Goal: Task Accomplishment & Management: Manage account settings

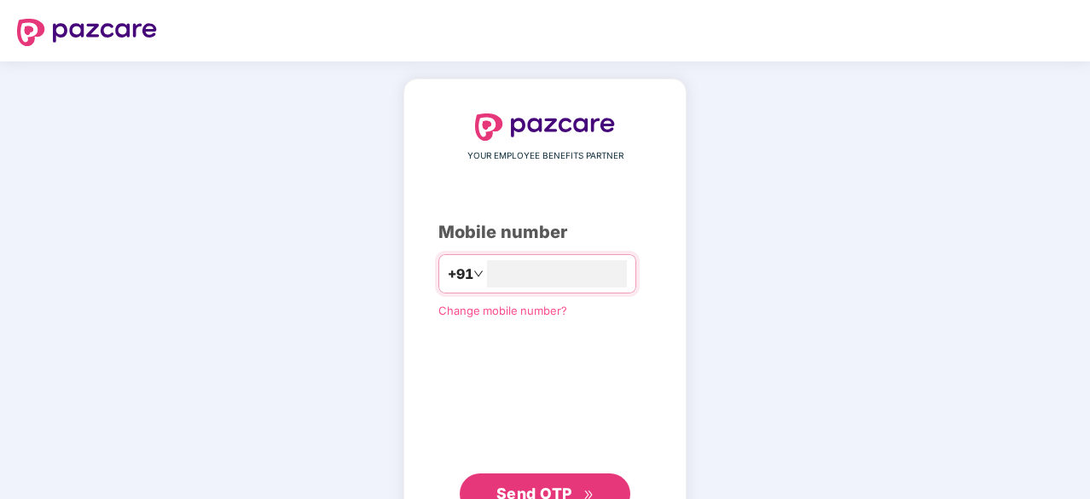
type input "**********"
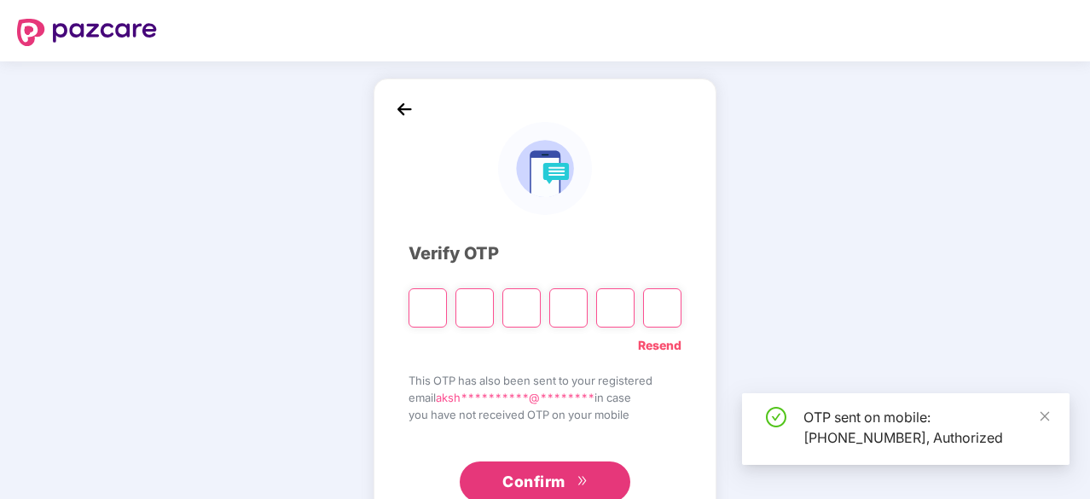
type input "*"
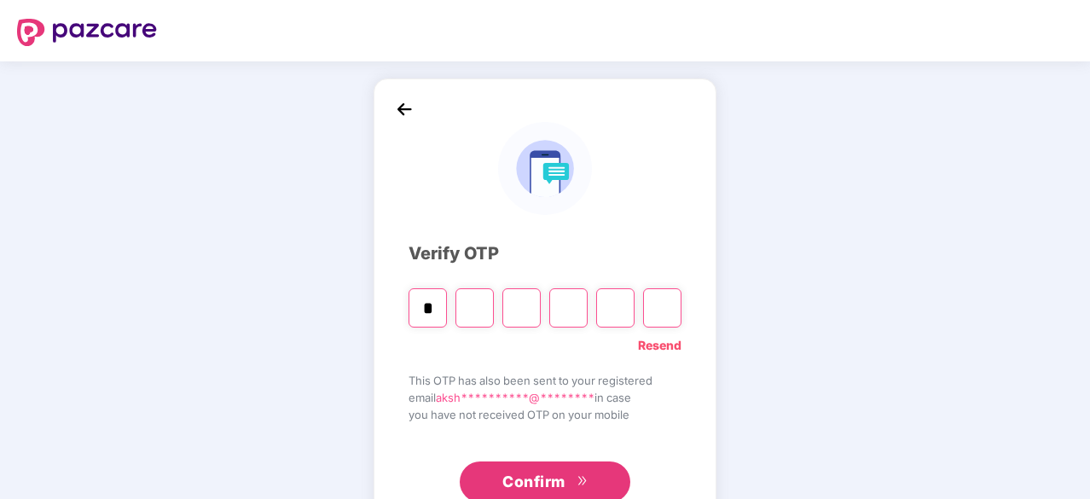
type input "*"
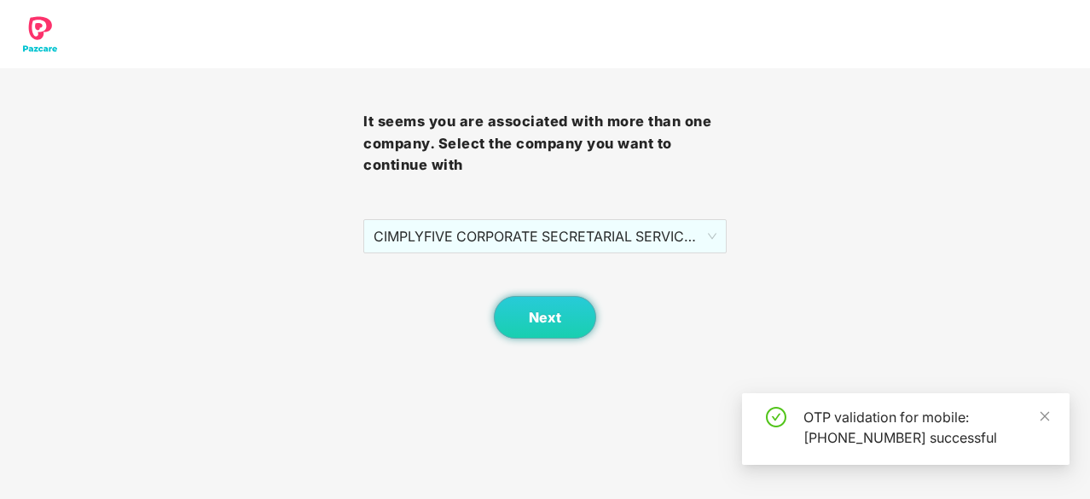
click at [655, 218] on div "It seems you are associated with more than one company. Select the company you …" at bounding box center [544, 203] width 363 height 270
click at [597, 239] on span "CIMPLYFIVE CORPORATE SECRETARIAL SERVICES PRIVATE - DUMMY - ADMIN" at bounding box center [545, 236] width 343 height 32
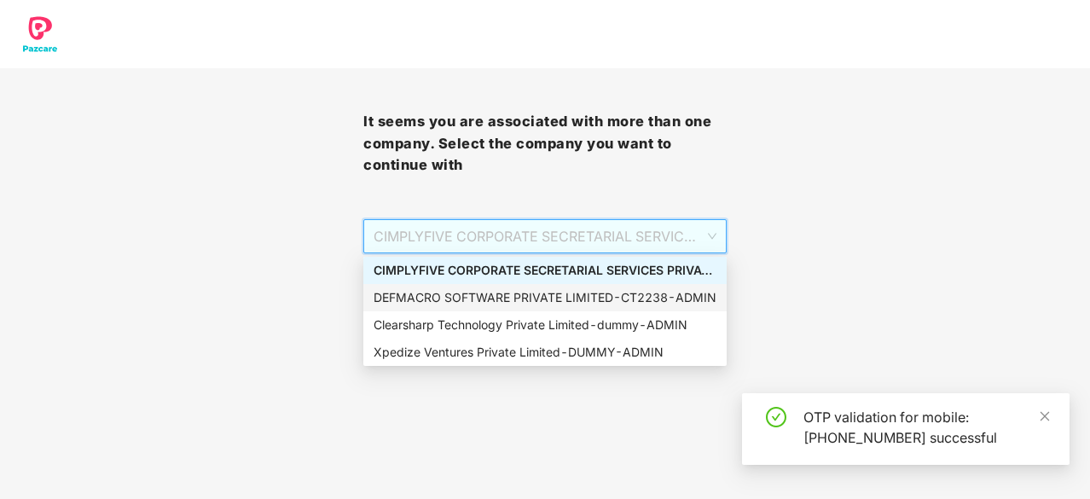
click at [463, 294] on div "DEFMACRO SOFTWARE PRIVATE LIMITED - CT2238 - ADMIN" at bounding box center [545, 297] width 343 height 19
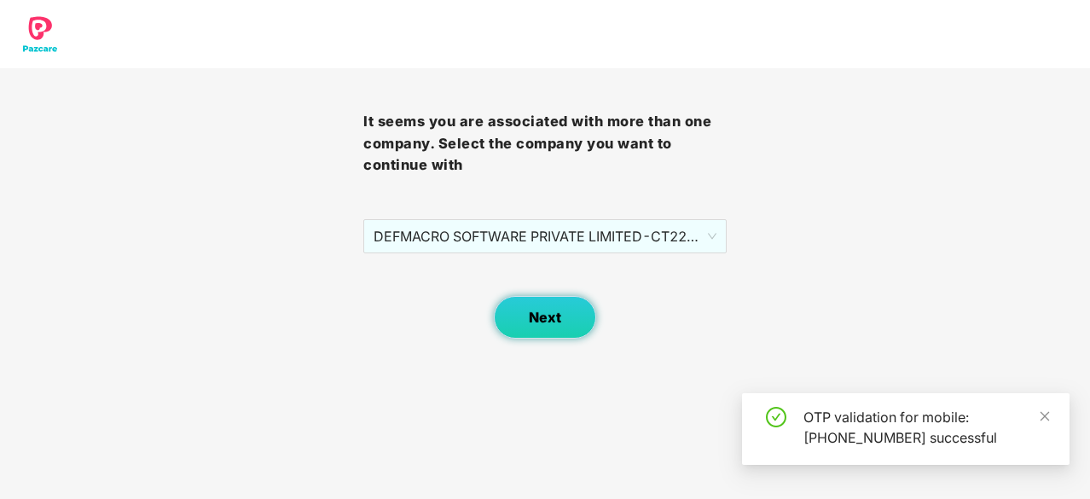
click at [543, 325] on span "Next" at bounding box center [545, 318] width 32 height 16
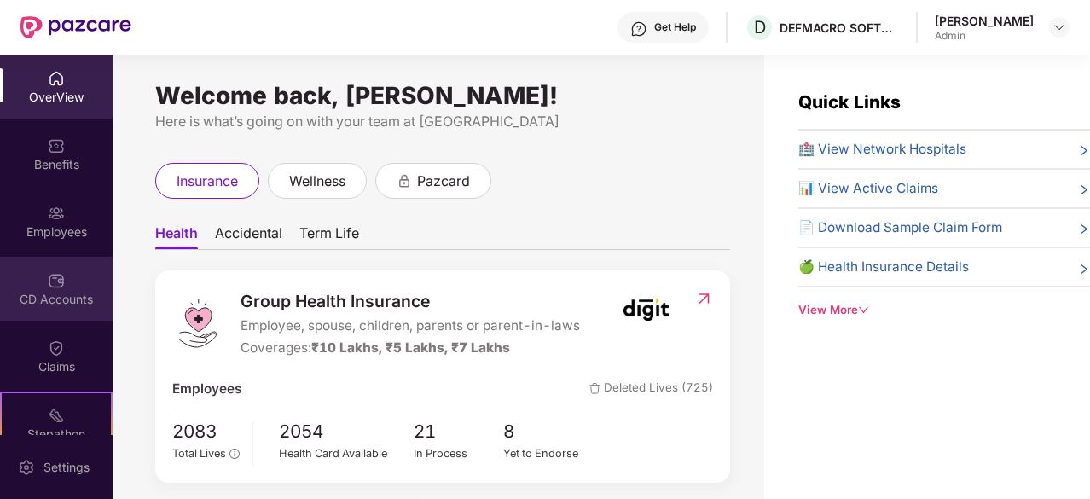
scroll to position [225, 0]
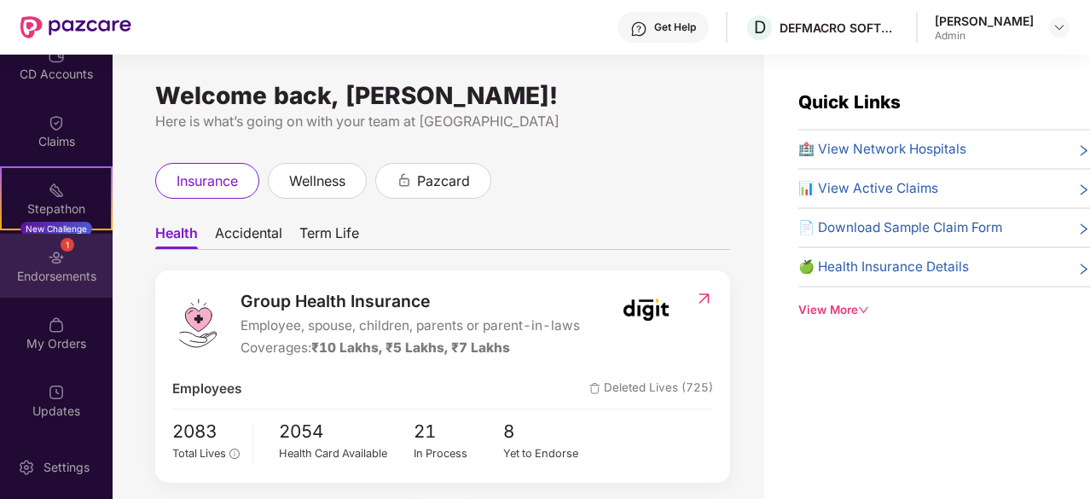
click at [49, 252] on img at bounding box center [56, 257] width 17 height 17
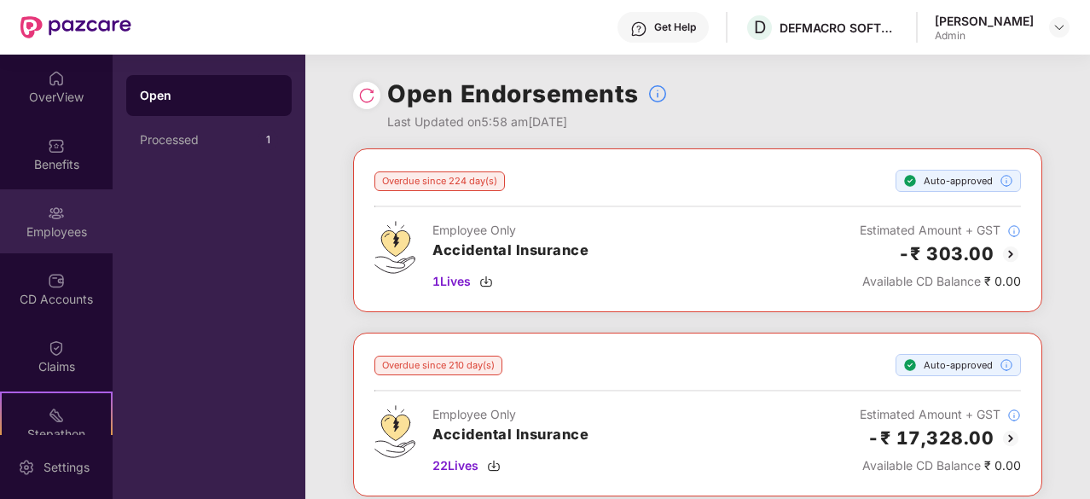
click at [48, 219] on img at bounding box center [56, 213] width 17 height 17
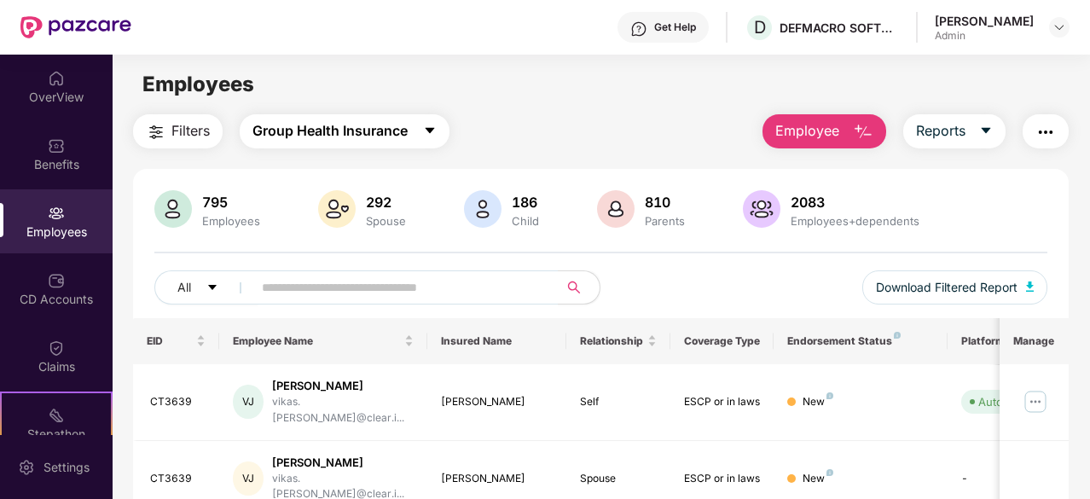
click at [377, 137] on span "Group Health Insurance" at bounding box center [329, 130] width 155 height 21
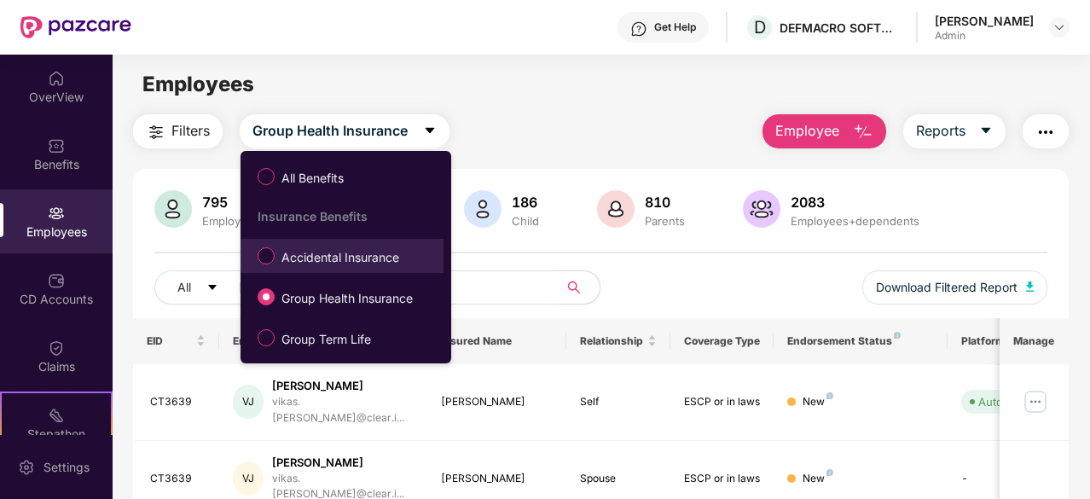
click at [337, 264] on span "Accidental Insurance" at bounding box center [340, 257] width 131 height 19
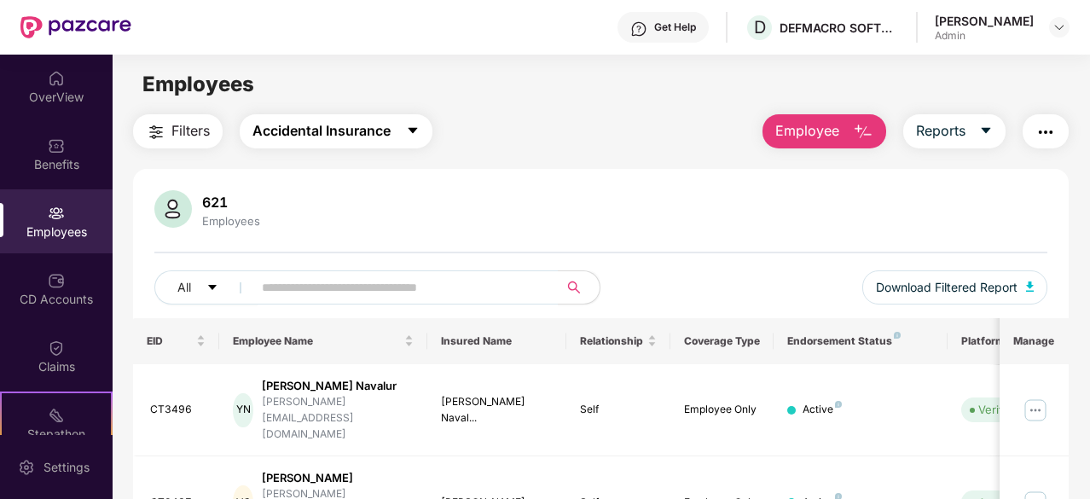
click at [364, 137] on span "Accidental Insurance" at bounding box center [321, 130] width 138 height 21
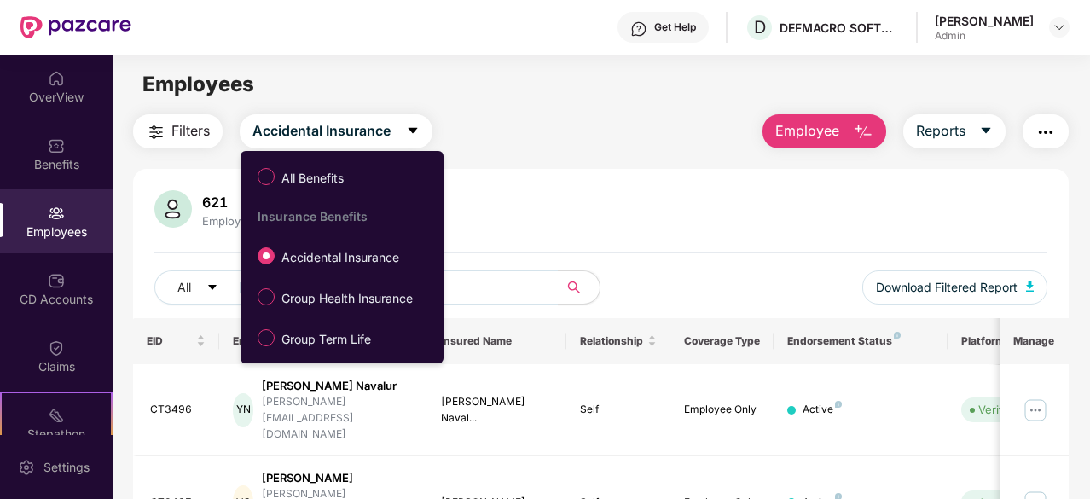
click at [537, 218] on div "621 Employees" at bounding box center [600, 210] width 893 height 41
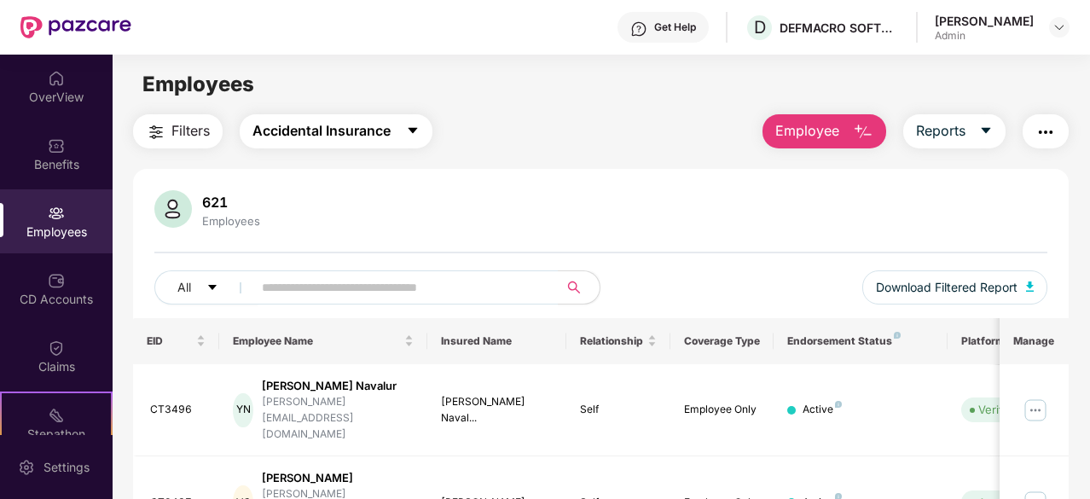
click at [321, 142] on button "Accidental Insurance" at bounding box center [336, 131] width 193 height 34
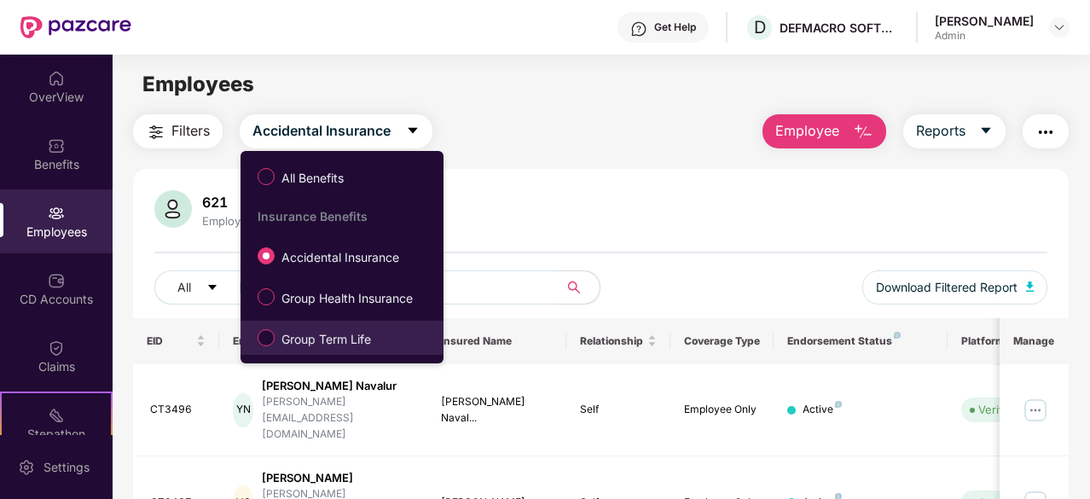
click at [305, 331] on span "Group Term Life" at bounding box center [326, 339] width 103 height 19
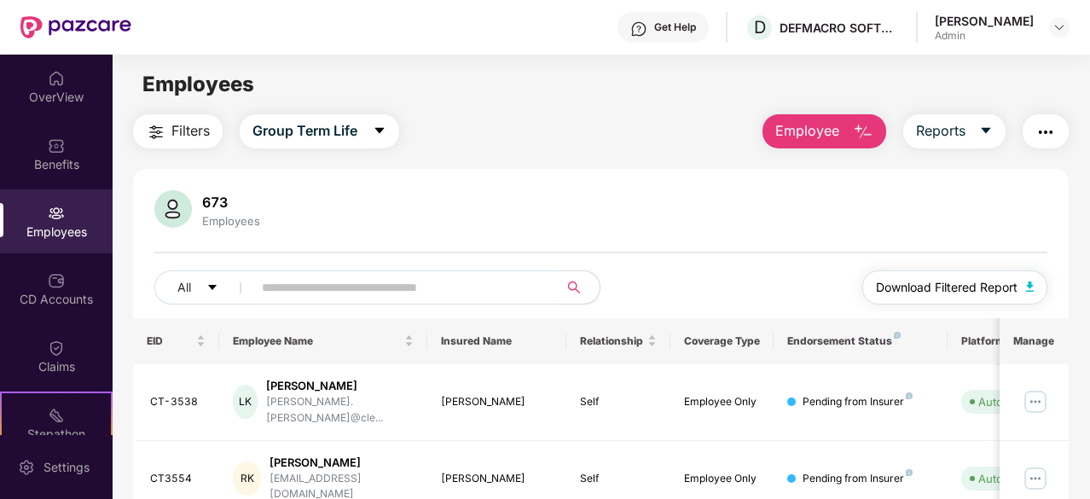
click at [961, 278] on span "Download Filtered Report" at bounding box center [947, 287] width 142 height 19
click at [757, 218] on div "673 Employees" at bounding box center [600, 210] width 893 height 41
click at [1063, 23] on img at bounding box center [1060, 27] width 14 height 14
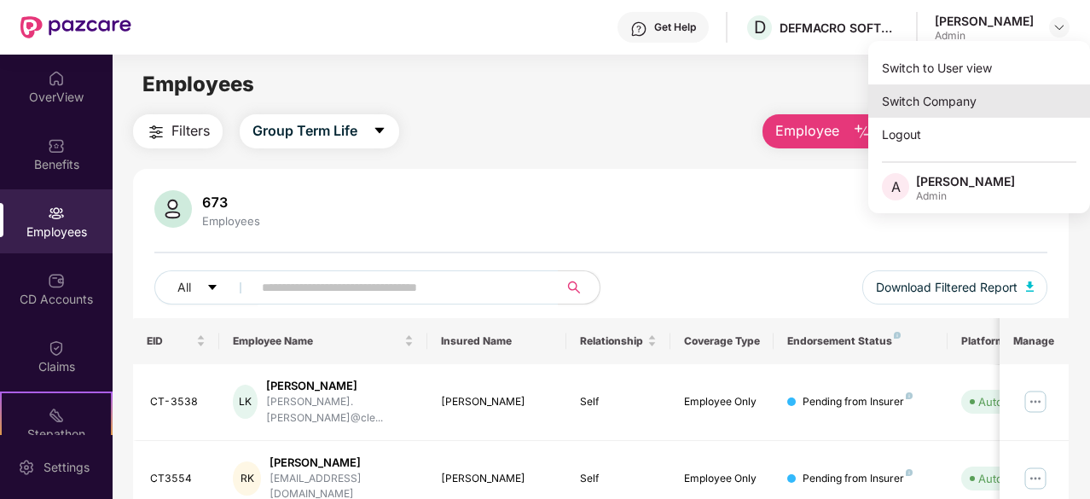
click at [920, 103] on div "Switch Company" at bounding box center [979, 100] width 222 height 33
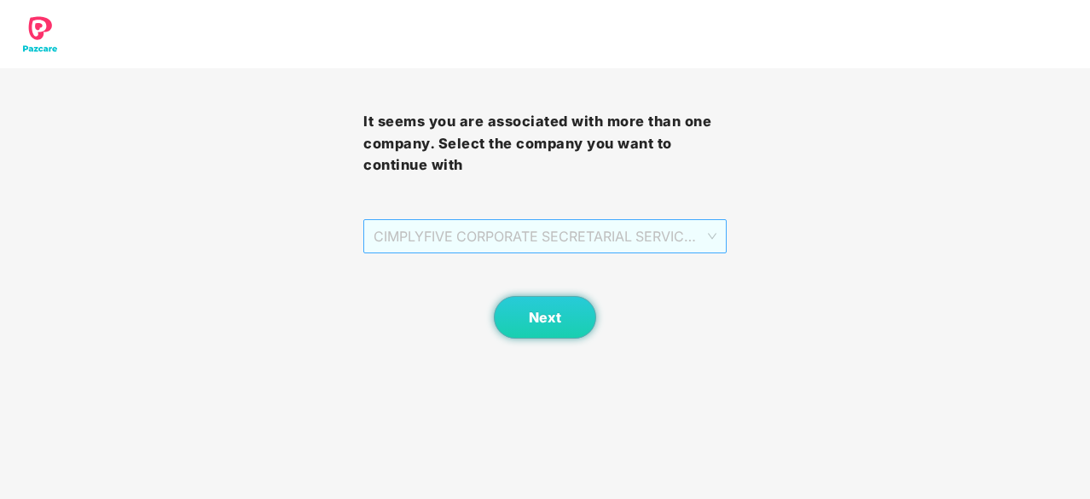
click at [503, 235] on span "CIMPLYFIVE CORPORATE SECRETARIAL SERVICES PRIVATE - DUMMY - ADMIN" at bounding box center [545, 236] width 343 height 32
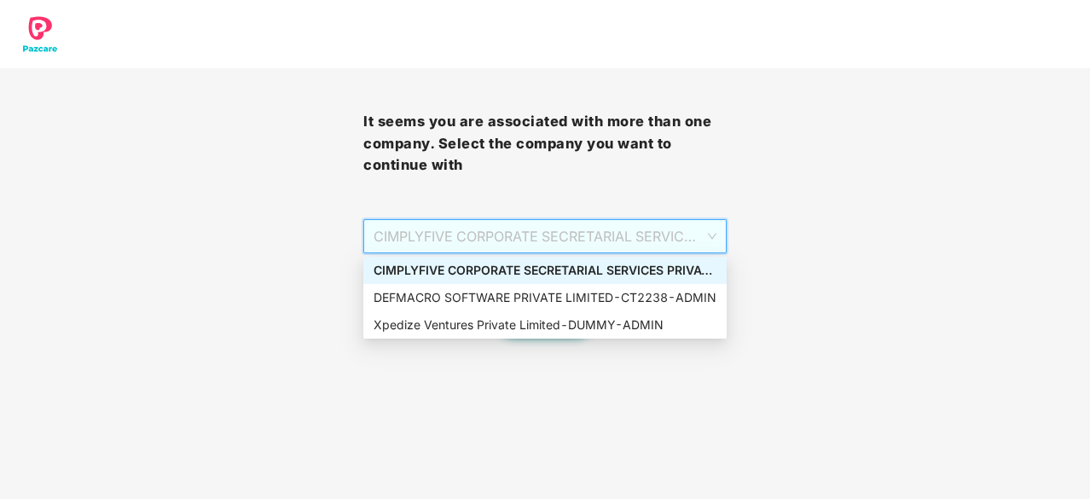
click at [487, 269] on div "CIMPLYFIVE CORPORATE SECRETARIAL SERVICES PRIVATE - DUMMY - ADMIN" at bounding box center [545, 270] width 343 height 19
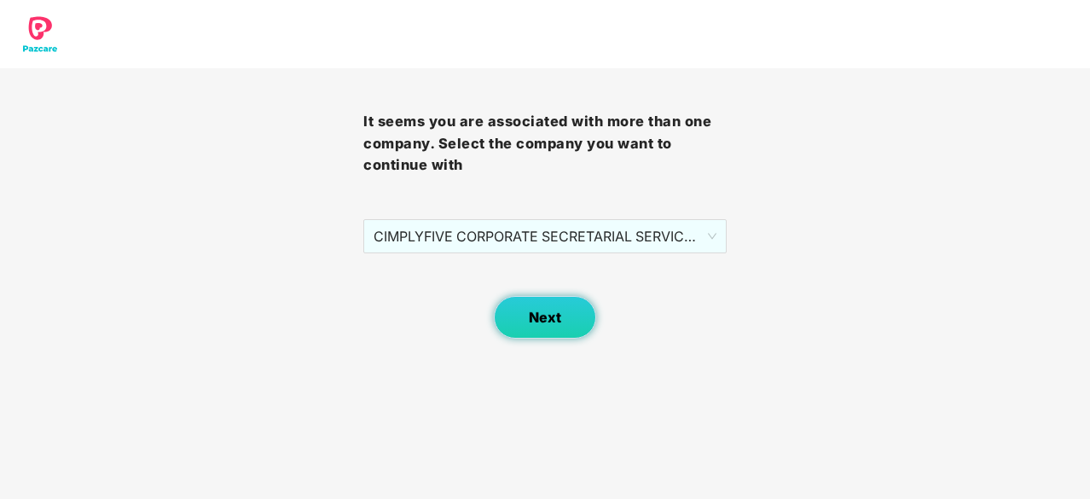
click at [566, 311] on button "Next" at bounding box center [545, 317] width 102 height 43
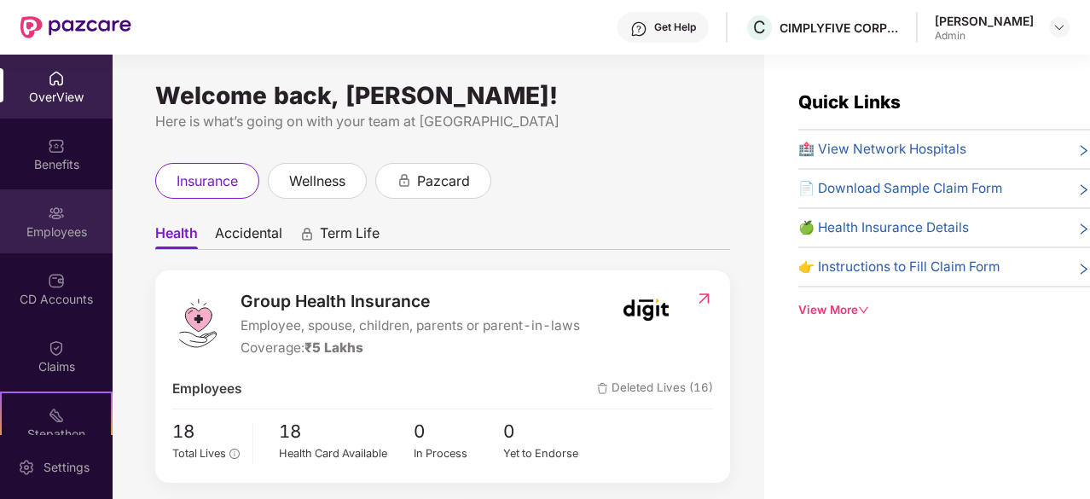
click at [47, 227] on div "Employees" at bounding box center [56, 231] width 113 height 17
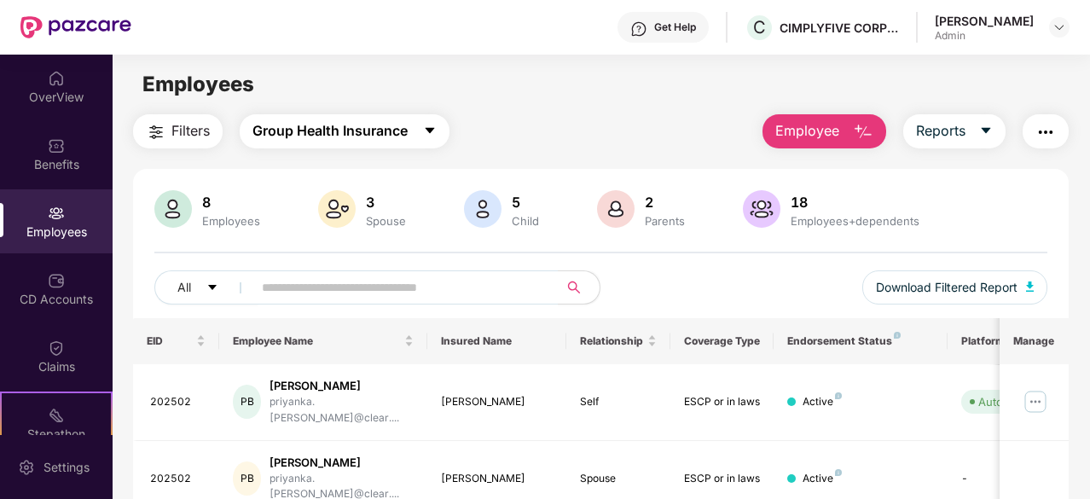
click at [396, 142] on button "Group Health Insurance" at bounding box center [345, 131] width 210 height 34
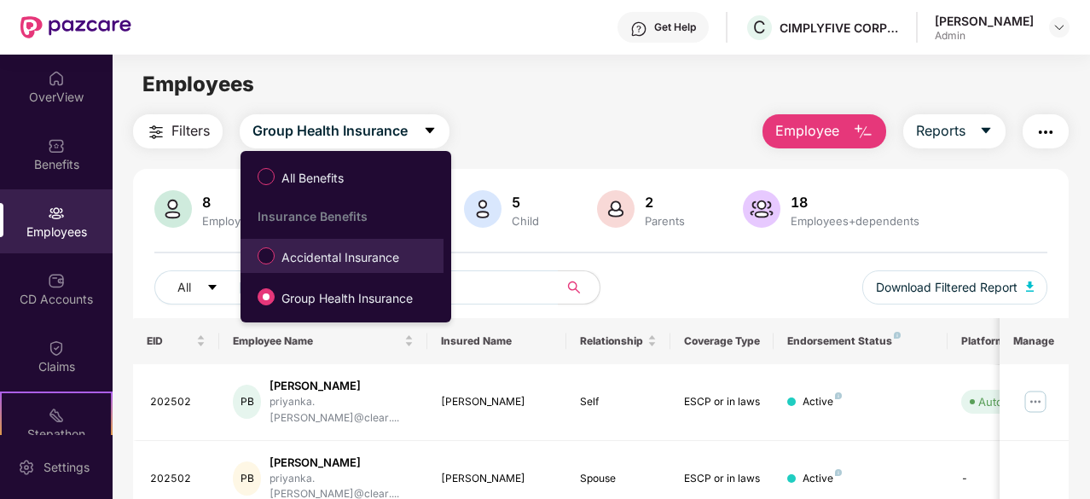
click at [300, 258] on span "Accidental Insurance" at bounding box center [340, 257] width 131 height 19
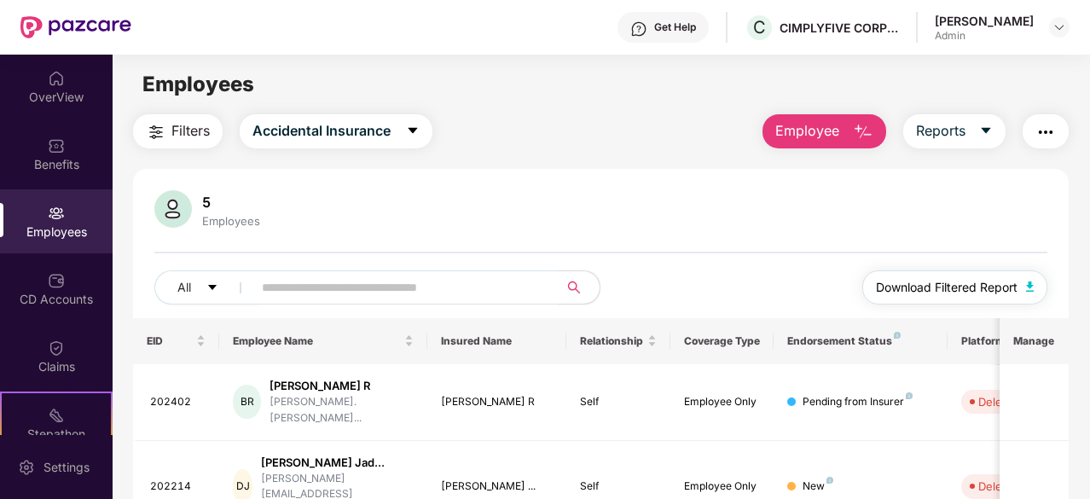
click at [935, 274] on button "Download Filtered Report" at bounding box center [955, 287] width 186 height 34
click at [317, 118] on button "Accidental Insurance" at bounding box center [336, 131] width 193 height 34
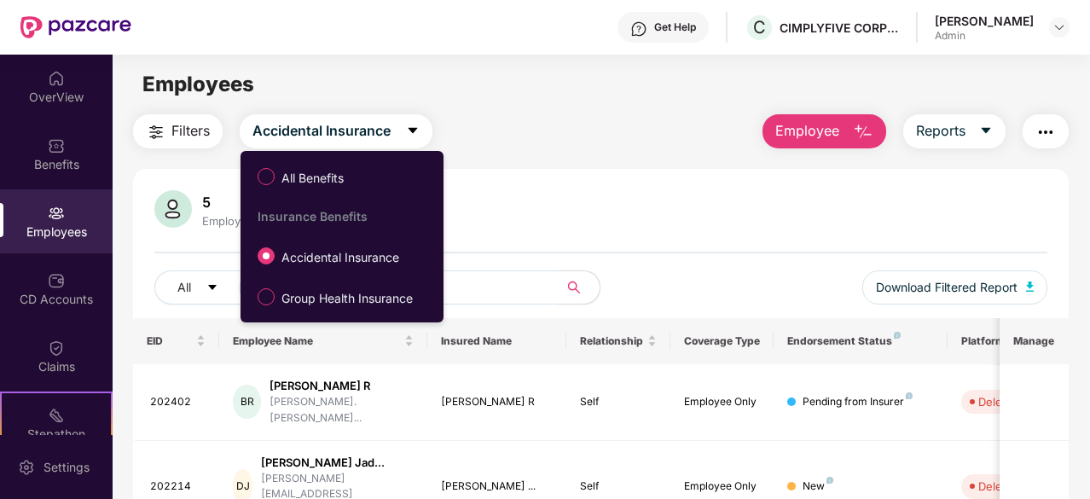
click at [306, 291] on span "Group Health Insurance" at bounding box center [347, 298] width 145 height 19
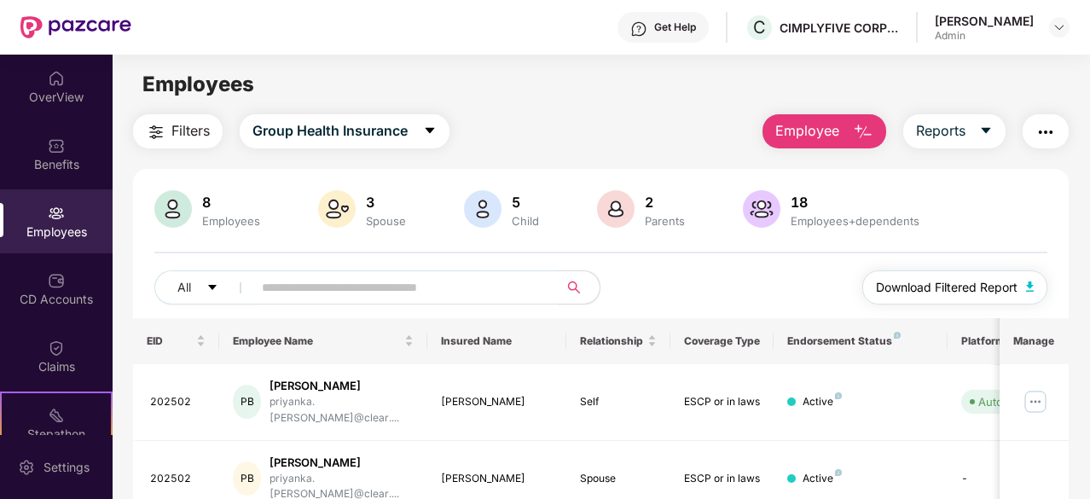
click at [950, 287] on span "Download Filtered Report" at bounding box center [947, 287] width 142 height 19
click at [345, 137] on span "Group Health Insurance" at bounding box center [329, 130] width 155 height 21
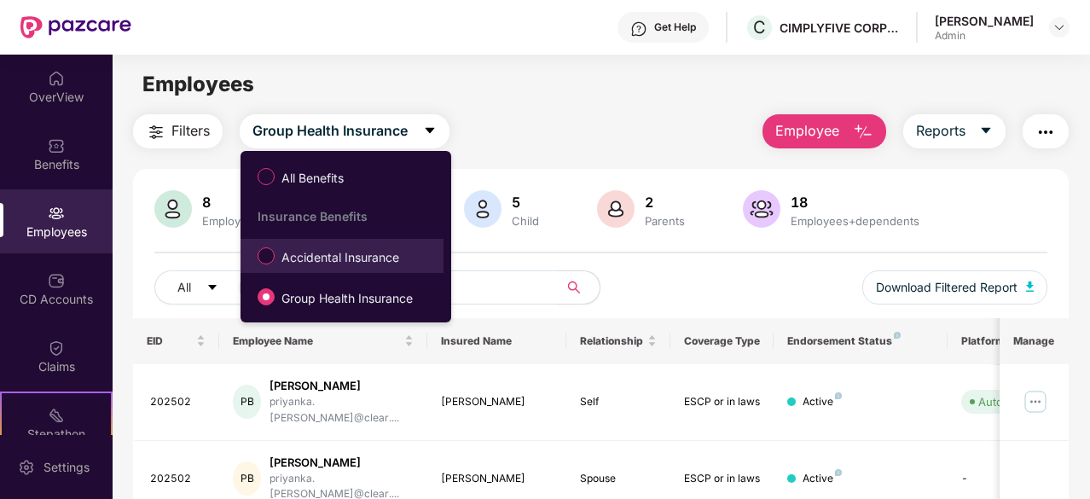
click at [325, 254] on span "Accidental Insurance" at bounding box center [340, 257] width 131 height 19
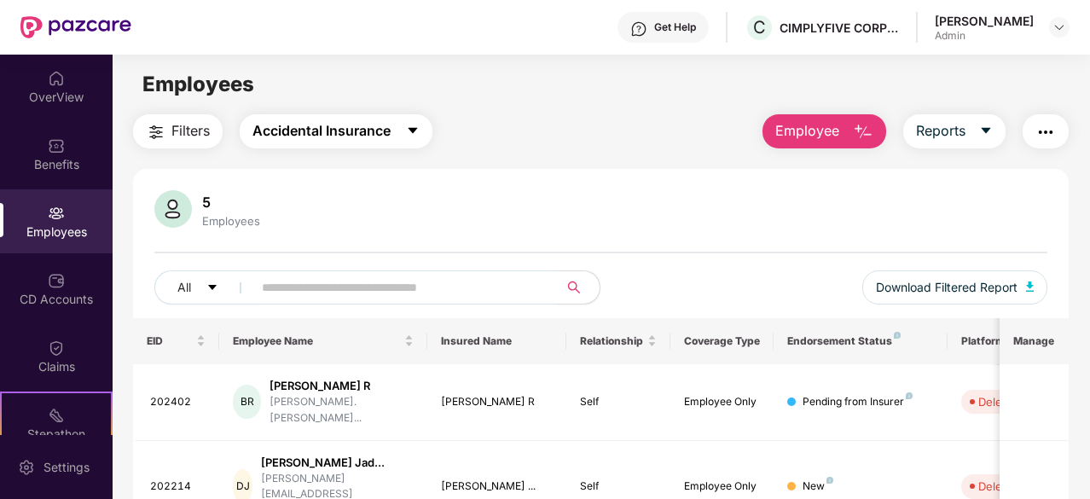
click at [341, 139] on span "Accidental Insurance" at bounding box center [321, 130] width 138 height 21
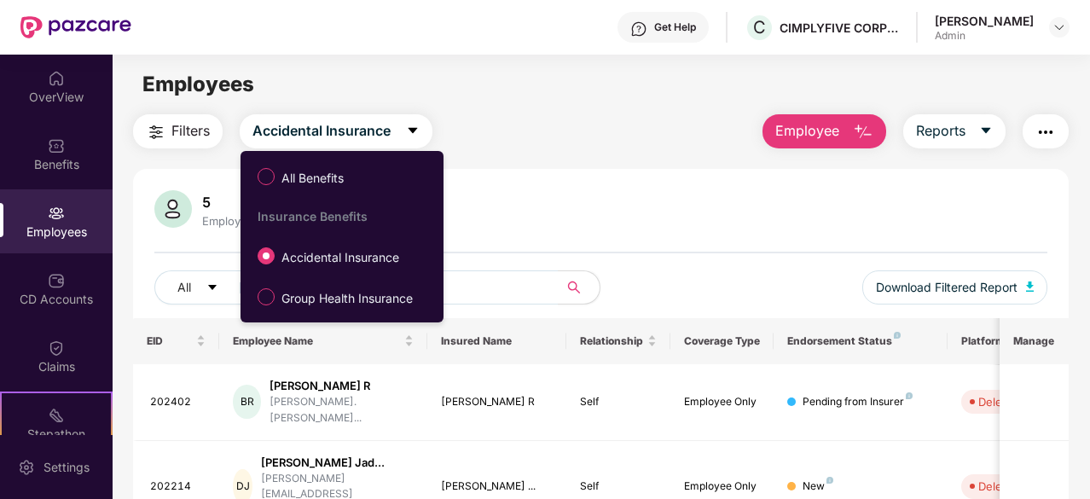
click at [495, 212] on div "5 Employees" at bounding box center [600, 210] width 893 height 41
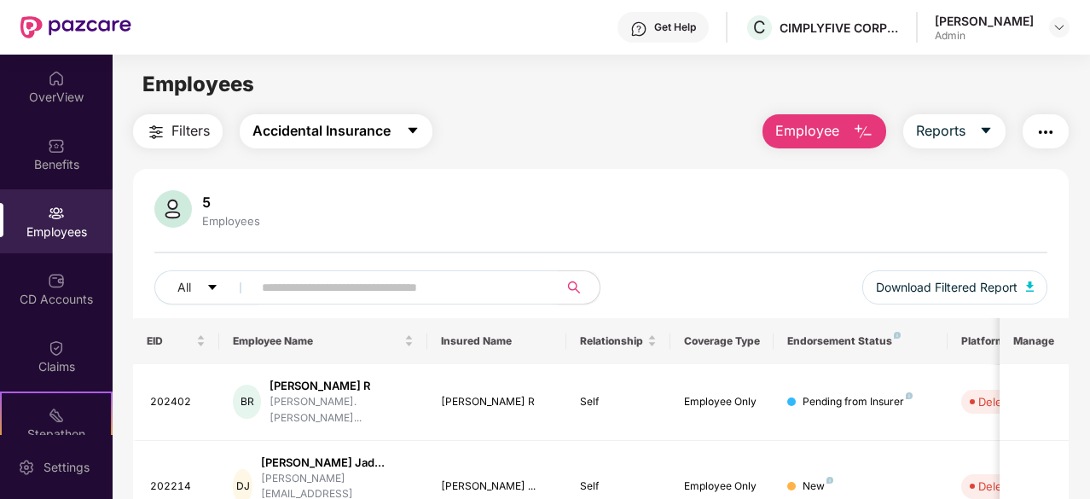
click at [316, 131] on span "Accidental Insurance" at bounding box center [321, 130] width 138 height 21
click at [585, 218] on div "5 Employees" at bounding box center [600, 210] width 893 height 41
click at [286, 134] on span "Accidental Insurance" at bounding box center [321, 130] width 138 height 21
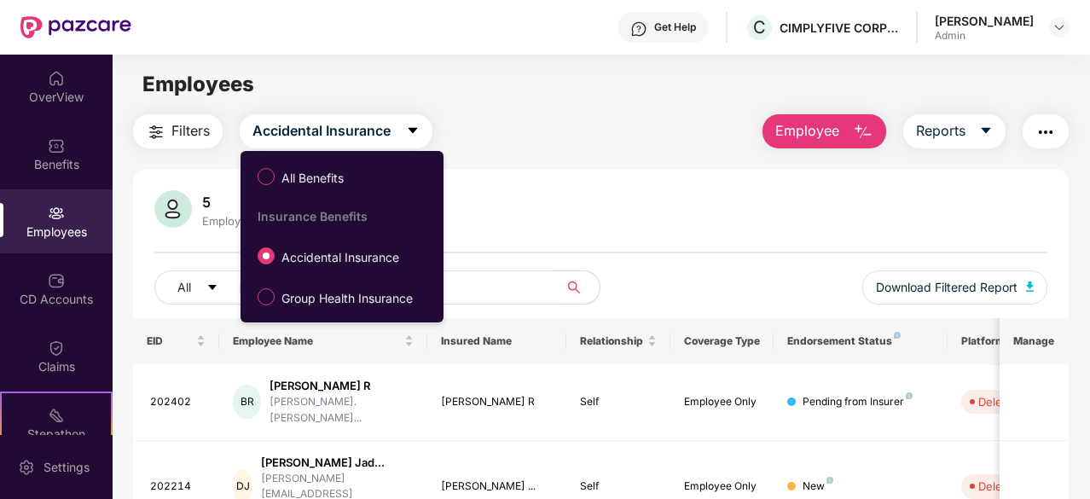
click at [525, 215] on div "5 Employees" at bounding box center [600, 210] width 893 height 41
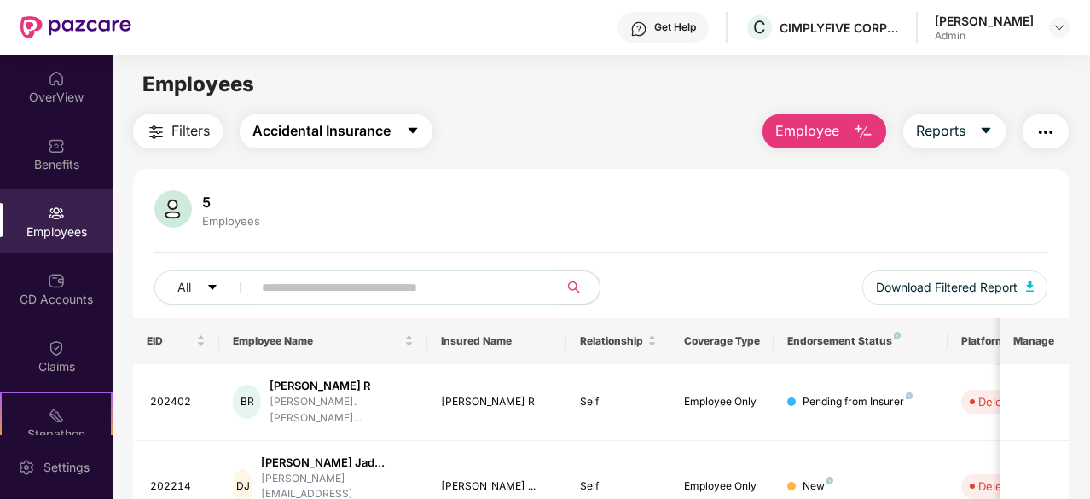
click at [334, 120] on span "Accidental Insurance" at bounding box center [321, 130] width 138 height 21
click at [581, 229] on div "5 Employees" at bounding box center [600, 210] width 893 height 41
click at [1042, 39] on div "Akshita Sharma Admin" at bounding box center [1002, 28] width 135 height 30
click at [1066, 28] on div at bounding box center [1059, 27] width 20 height 20
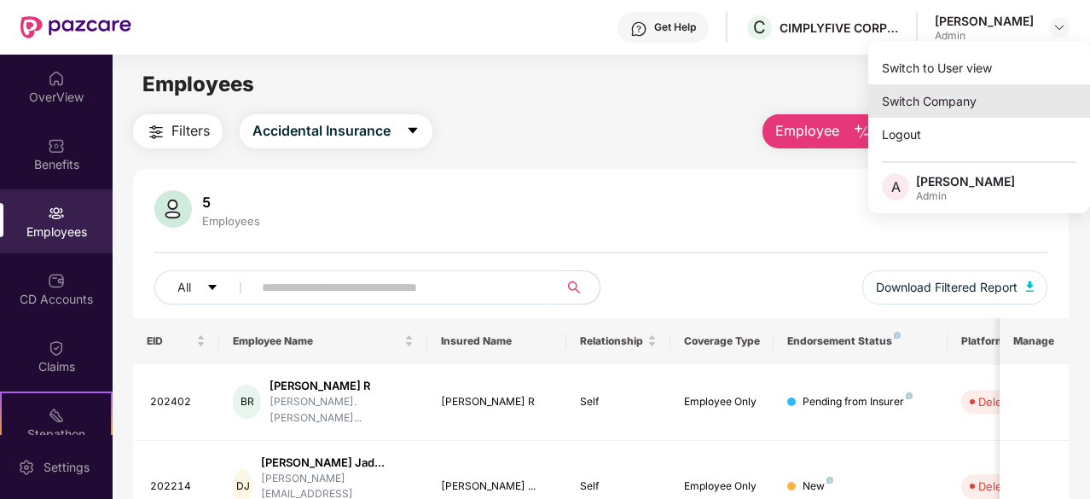
click at [948, 98] on div "Switch Company" at bounding box center [979, 100] width 222 height 33
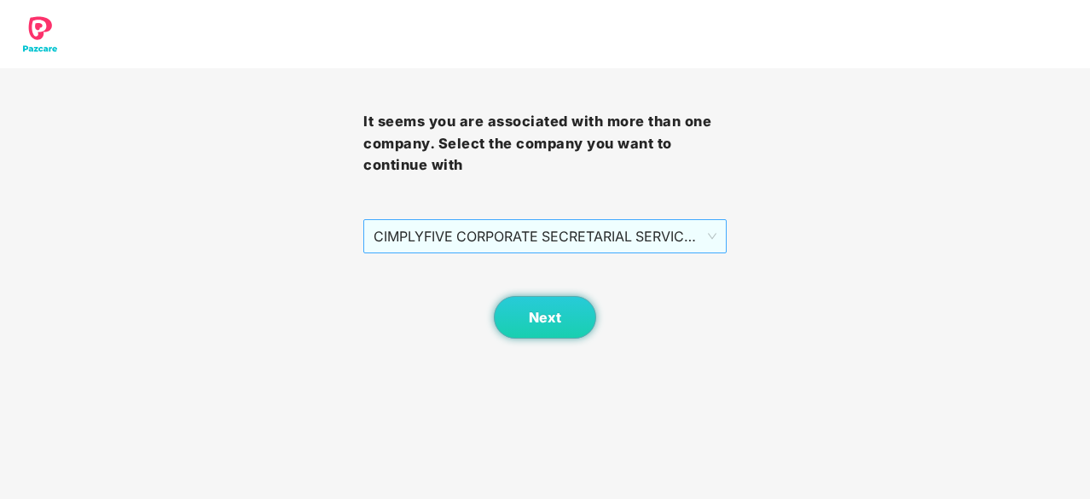
click at [467, 229] on span "CIMPLYFIVE CORPORATE SECRETARIAL SERVICES PRIVATE - DUMMY - ADMIN" at bounding box center [545, 236] width 343 height 32
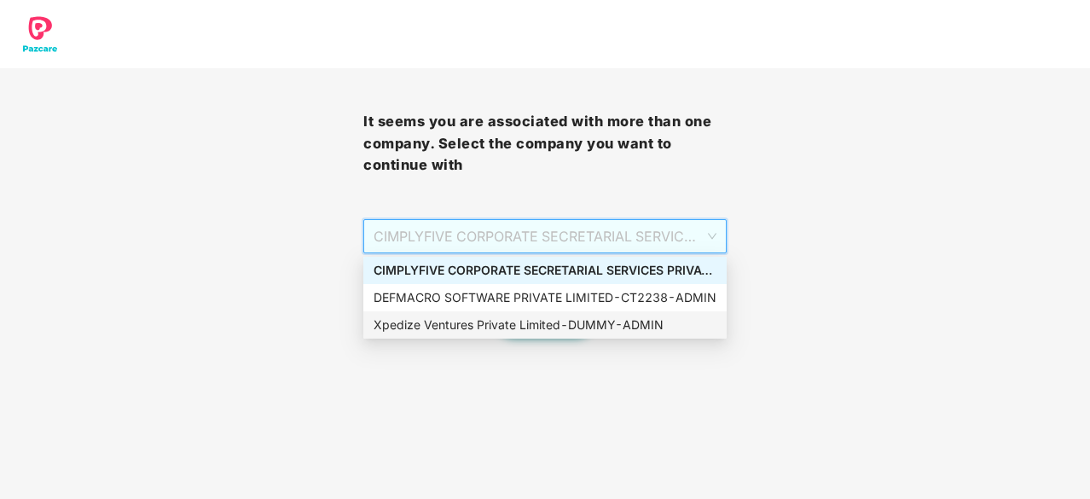
click at [461, 316] on div "Xpedize Ventures Private Limited - DUMMY - ADMIN" at bounding box center [545, 325] width 343 height 19
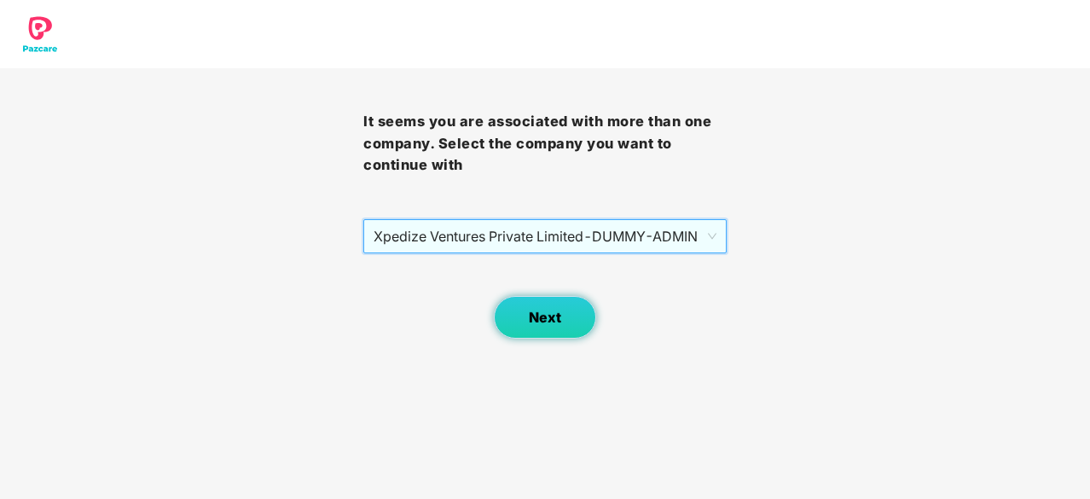
click at [523, 327] on button "Next" at bounding box center [545, 317] width 102 height 43
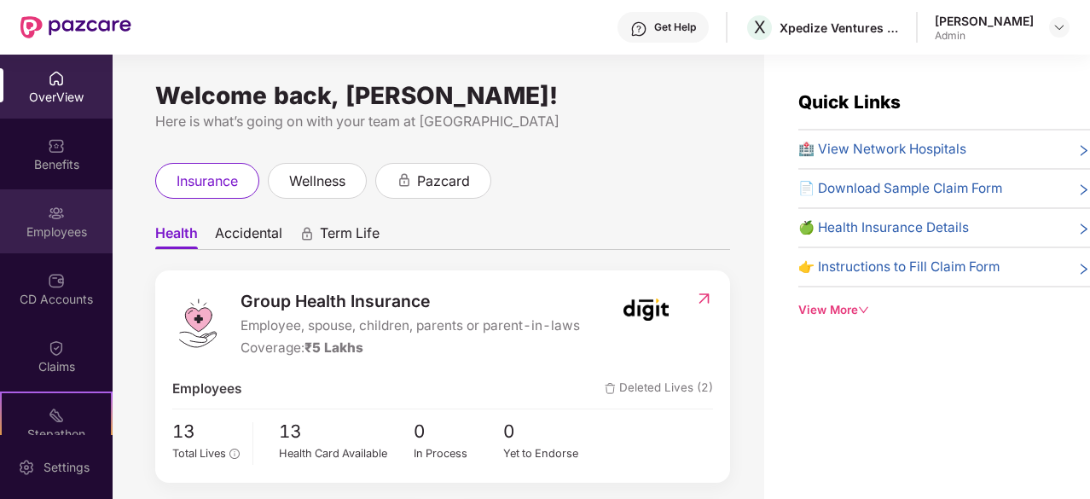
click at [53, 228] on div "Employees" at bounding box center [56, 231] width 113 height 17
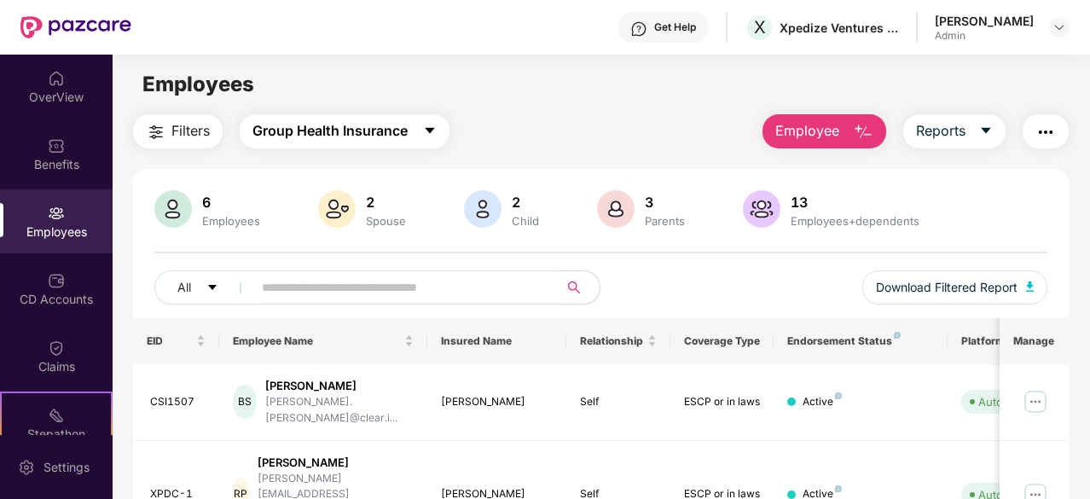
click at [397, 137] on span "Group Health Insurance" at bounding box center [329, 130] width 155 height 21
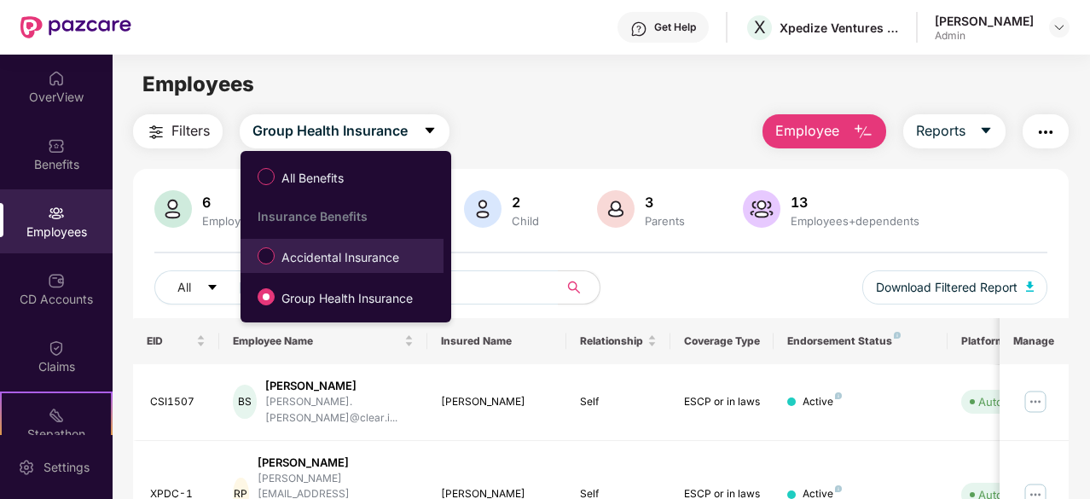
click at [363, 262] on span "Accidental Insurance" at bounding box center [340, 257] width 131 height 19
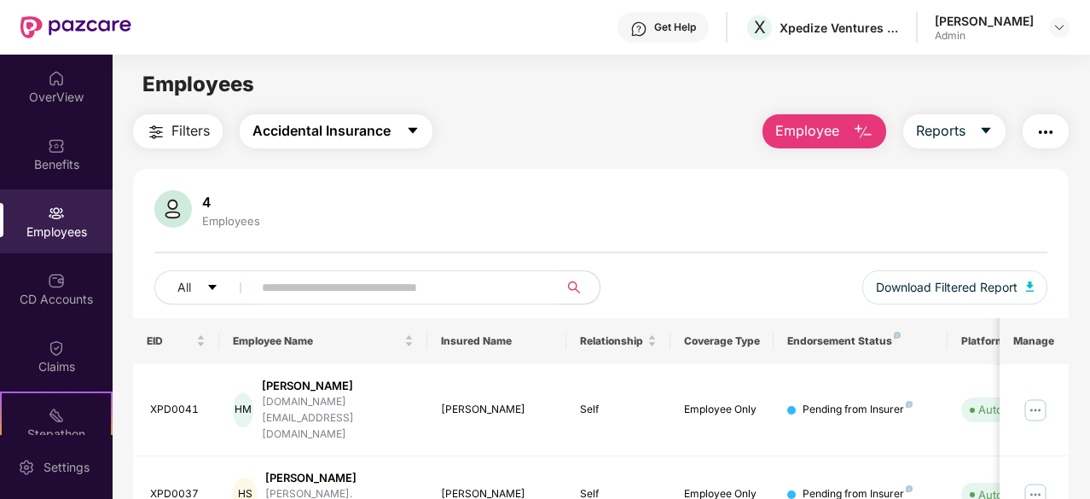
click at [328, 129] on span "Accidental Insurance" at bounding box center [321, 130] width 138 height 21
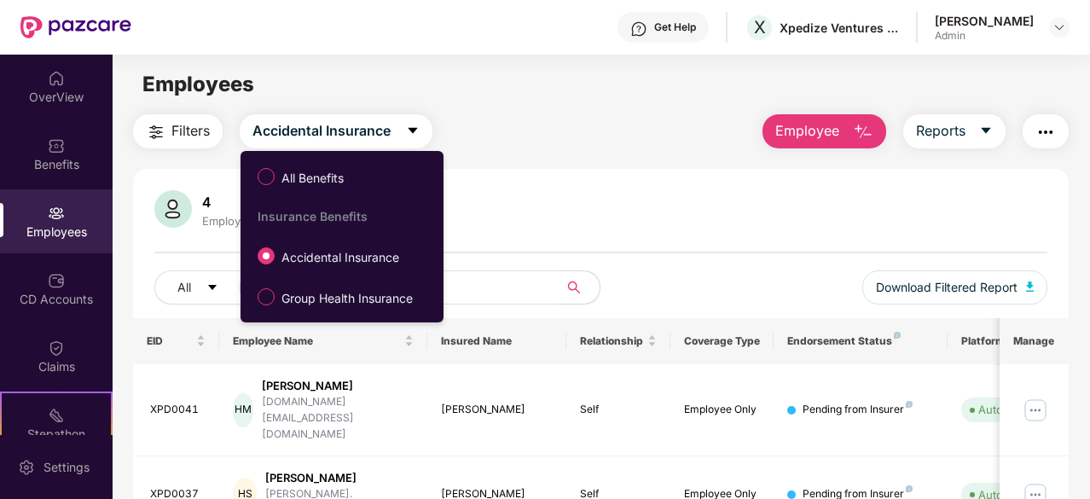
click at [758, 182] on div "4 Employees All Download Filtered Report EID Employee Name Insured Name Relatio…" at bounding box center [601, 474] width 936 height 611
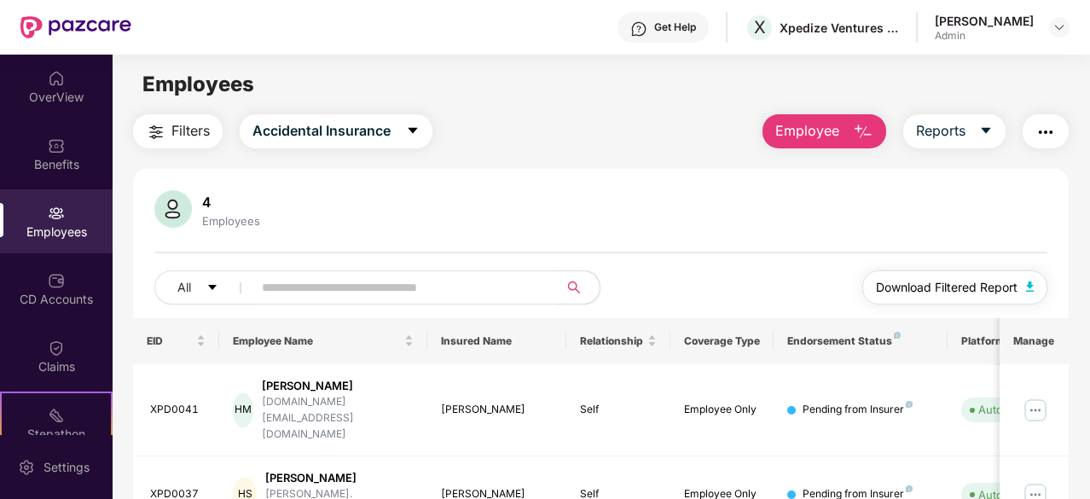
click at [951, 282] on span "Download Filtered Report" at bounding box center [947, 287] width 142 height 19
click at [339, 137] on span "Accidental Insurance" at bounding box center [321, 130] width 138 height 21
click at [568, 199] on div "4 Employees" at bounding box center [600, 210] width 893 height 41
